Goal: Task Accomplishment & Management: Complete application form

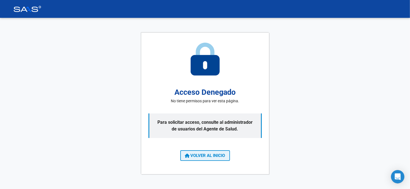
click at [213, 155] on span "VOLVER AL INICIO" at bounding box center [205, 155] width 40 height 5
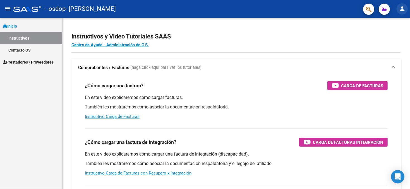
click at [403, 10] on mat-icon "person" at bounding box center [402, 8] width 7 height 7
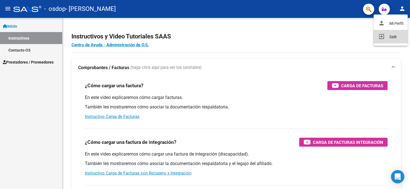
click at [391, 37] on button "exit_to_app Salir" at bounding box center [391, 36] width 34 height 13
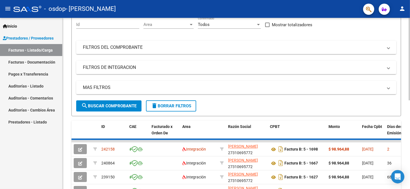
scroll to position [84, 0]
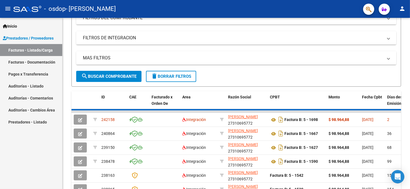
click at [402, 10] on mat-icon "person" at bounding box center [402, 8] width 7 height 7
click at [395, 38] on button "exit_to_app Salir" at bounding box center [391, 36] width 34 height 13
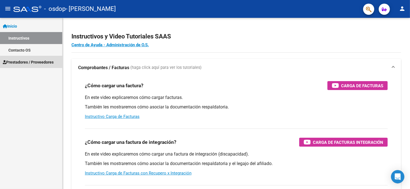
click at [38, 62] on span "Prestadores / Proveedores" at bounding box center [28, 62] width 51 height 6
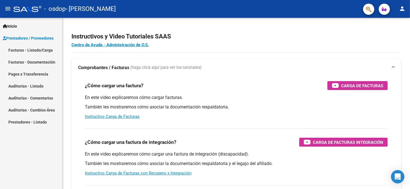
click at [41, 51] on link "Facturas - Listado/Carga" at bounding box center [31, 50] width 62 height 12
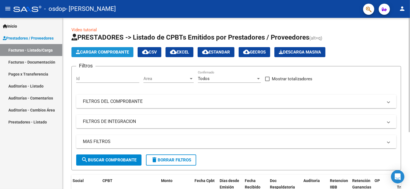
click at [108, 52] on span "Cargar Comprobante" at bounding box center [102, 52] width 53 height 5
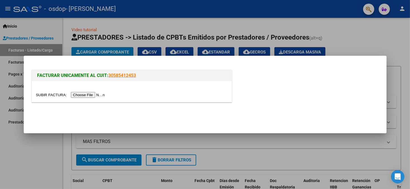
click at [81, 95] on input "file" at bounding box center [71, 95] width 71 height 6
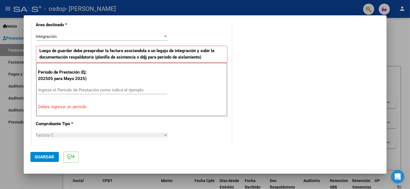
scroll to position [132, 0]
click at [67, 88] on input "Ingrese el Período de Prestación como indica el ejemplo" at bounding box center [102, 90] width 129 height 5
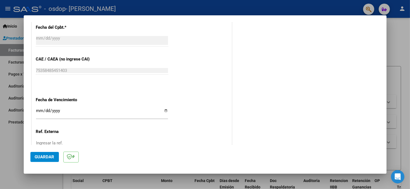
scroll to position [327, 0]
type input "202508"
click at [165, 109] on input "Ingresar la fecha" at bounding box center [102, 112] width 132 height 9
type input "2025-09-11"
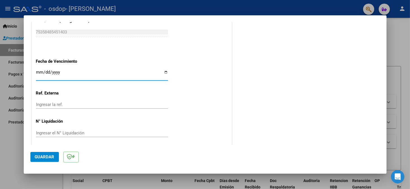
scroll to position [367, 0]
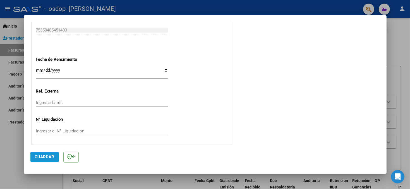
click at [44, 155] on span "Guardar" at bounding box center [45, 157] width 20 height 5
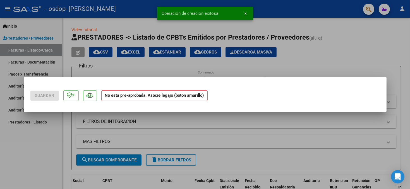
scroll to position [0, 0]
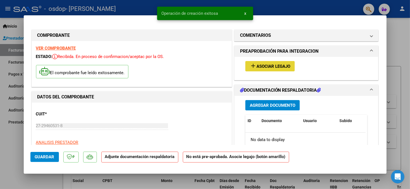
click at [257, 66] on span "Asociar Legajo" at bounding box center [273, 66] width 34 height 5
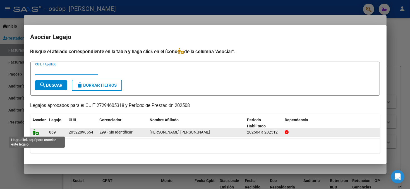
click at [33, 133] on icon at bounding box center [36, 132] width 7 height 6
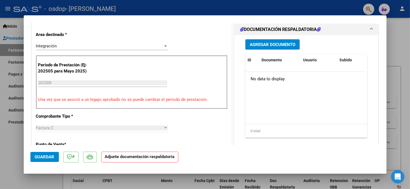
scroll to position [140, 0]
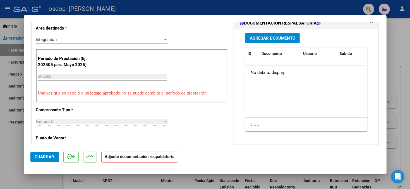
click at [272, 38] on span "Agregar Documento" at bounding box center [272, 38] width 45 height 5
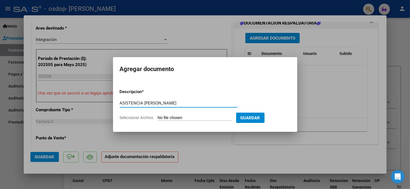
type input "ASISTENCIA MATEO AGOSTO"
click at [173, 117] on input "Seleccionar Archivo" at bounding box center [195, 118] width 74 height 5
type input "C:\fakepath\ASISTENCIA GONZALEZ MATEO AGOSTO PSICOPEDAGOGIA.pdf"
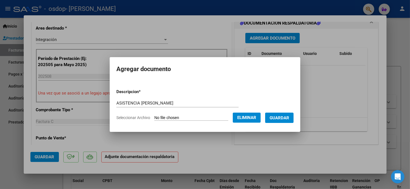
click at [282, 117] on span "Guardar" at bounding box center [280, 118] width 20 height 5
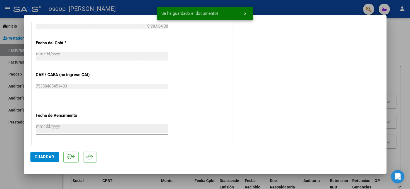
scroll to position [376, 0]
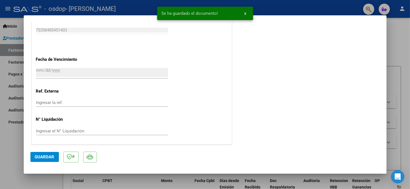
click at [47, 157] on span "Guardar" at bounding box center [45, 157] width 20 height 5
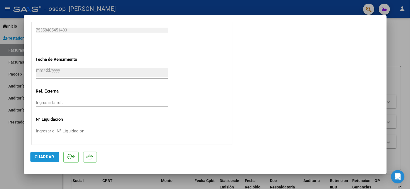
click at [40, 158] on span "Guardar" at bounding box center [45, 157] width 20 height 5
click at [405, 155] on div at bounding box center [205, 94] width 410 height 189
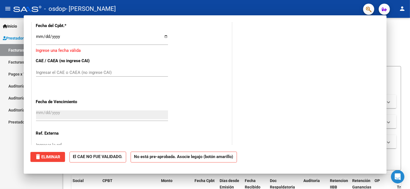
scroll to position [0, 0]
